Goal: Find specific page/section: Find specific page/section

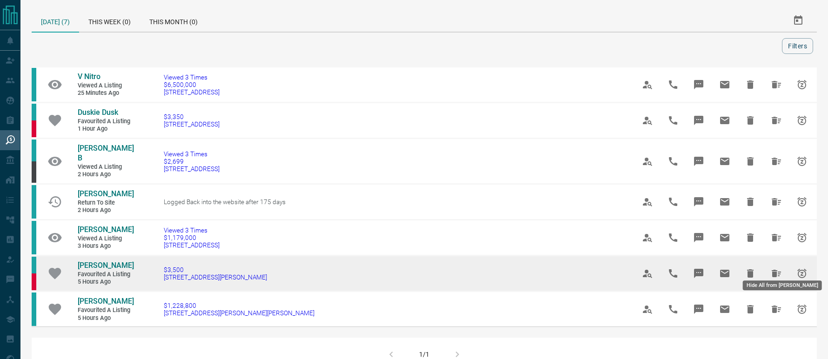
click at [773, 270] on icon "Hide All from Kay Spence" at bounding box center [776, 273] width 9 height 7
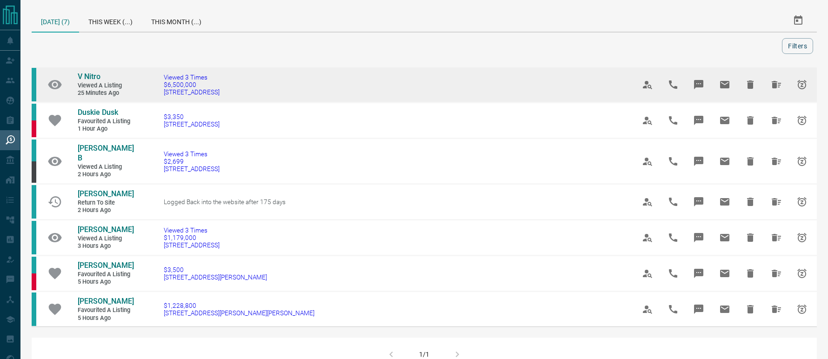
drag, startPoint x: 218, startPoint y: 94, endPoint x: 149, endPoint y: 94, distance: 68.9
click at [150, 94] on td "Viewed 3 Times $6,500,000 [STREET_ADDRESS]" at bounding box center [385, 85] width 471 height 36
copy span "[STREET_ADDRESS]"
click at [91, 74] on span "V Nitro" at bounding box center [89, 76] width 23 height 9
click at [774, 83] on icon "Hide All from V Nitro" at bounding box center [776, 84] width 9 height 7
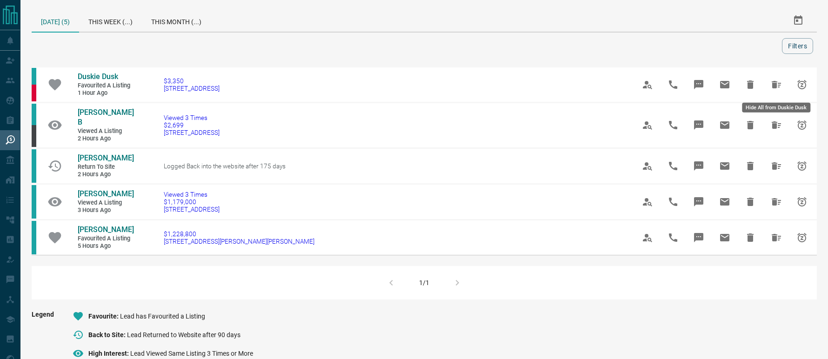
click at [774, 83] on icon "Hide All from Duskie Dusk" at bounding box center [776, 84] width 9 height 7
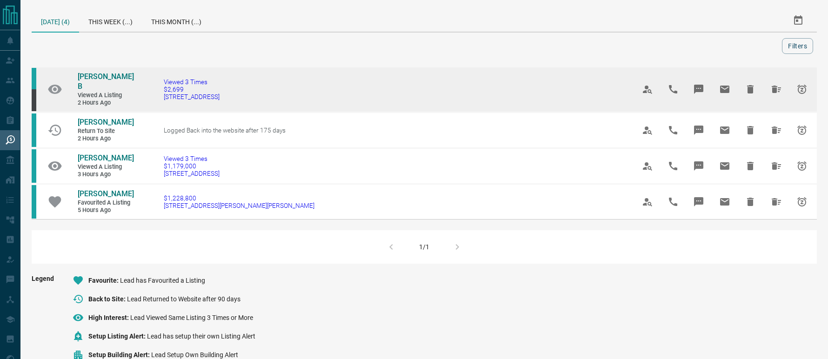
drag, startPoint x: 231, startPoint y: 97, endPoint x: 156, endPoint y: 96, distance: 74.9
click at [156, 96] on td "Viewed 3 Times $2,699 [STREET_ADDRESS]" at bounding box center [385, 90] width 471 height 46
copy span "[STREET_ADDRESS]"
click at [101, 75] on span "[PERSON_NAME] B" at bounding box center [106, 81] width 56 height 19
click at [774, 86] on icon "Hide All from Gayle B" at bounding box center [776, 89] width 9 height 7
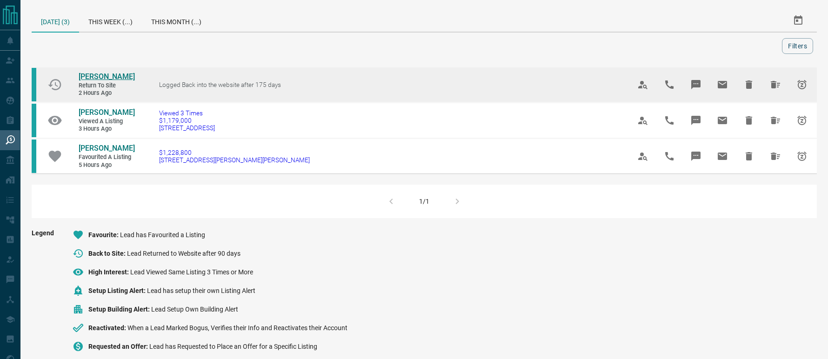
click at [105, 78] on span "[PERSON_NAME]" at bounding box center [107, 76] width 56 height 9
click at [775, 79] on icon "Hide All from Alina Dobrin" at bounding box center [775, 84] width 11 height 11
